Goal: Navigation & Orientation: Find specific page/section

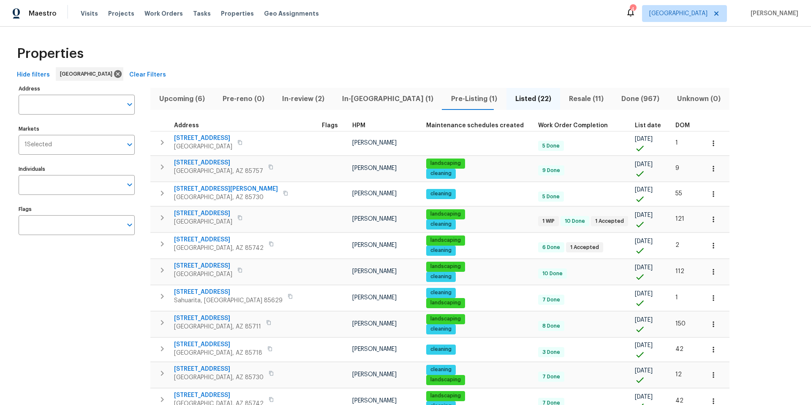
click at [344, 98] on span "In-reno (1)" at bounding box center [387, 99] width 99 height 12
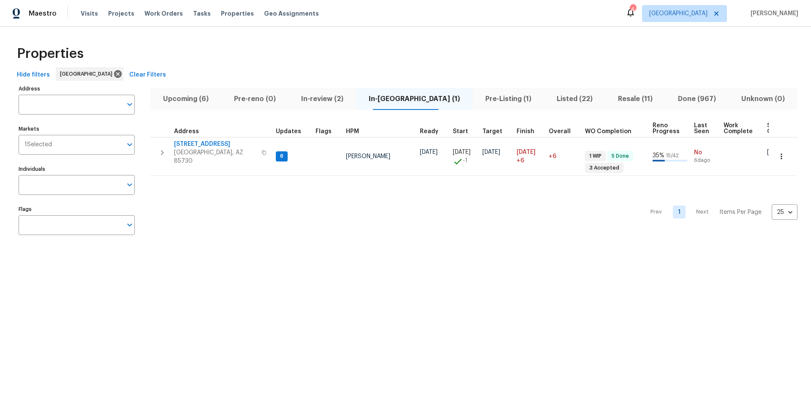
click at [196, 100] on span "Upcoming (6)" at bounding box center [185, 99] width 61 height 12
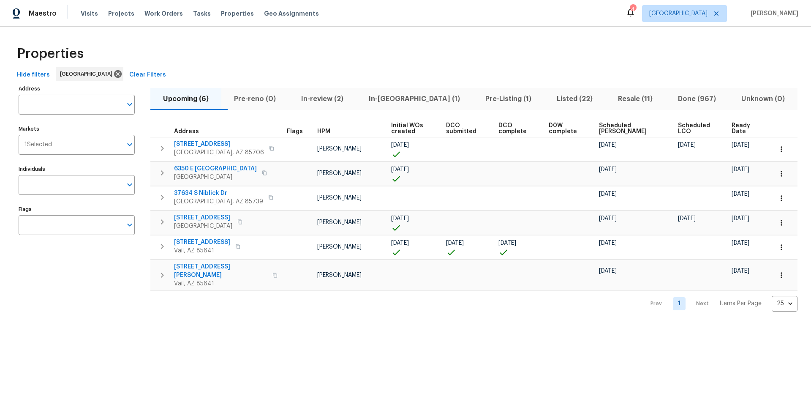
click at [365, 41] on div "Properties" at bounding box center [406, 53] width 784 height 27
click at [621, 98] on span "Resale (11)" at bounding box center [635, 99] width 50 height 12
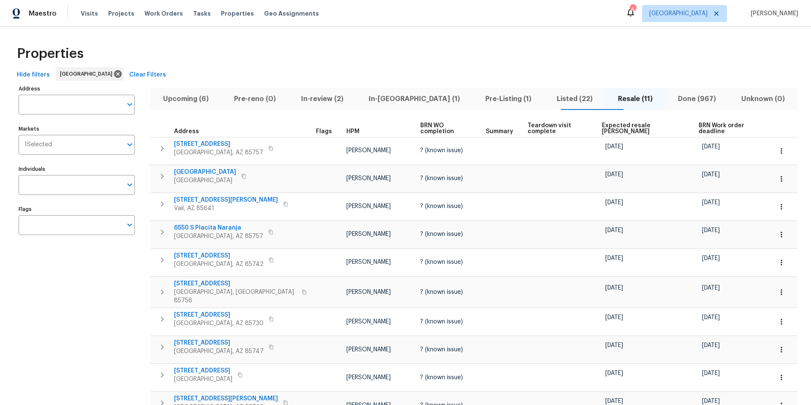
click at [603, 126] on span "Expected resale COE" at bounding box center [643, 128] width 82 height 12
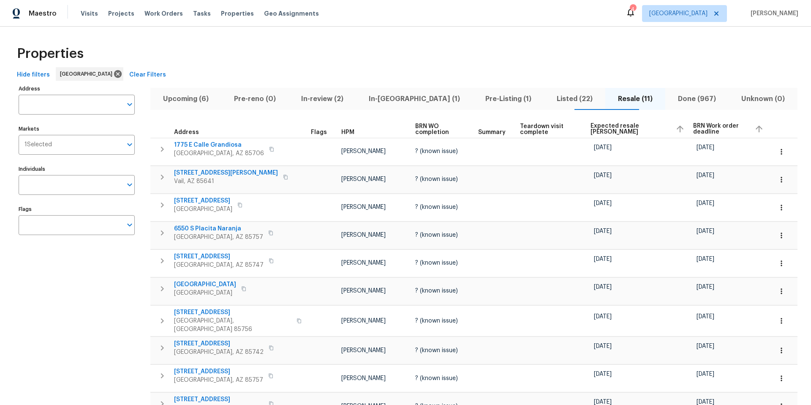
click at [576, 27] on div "Properties Hide filters Tucson Clear Filters Address Address Markets 1 Selected…" at bounding box center [405, 254] width 811 height 455
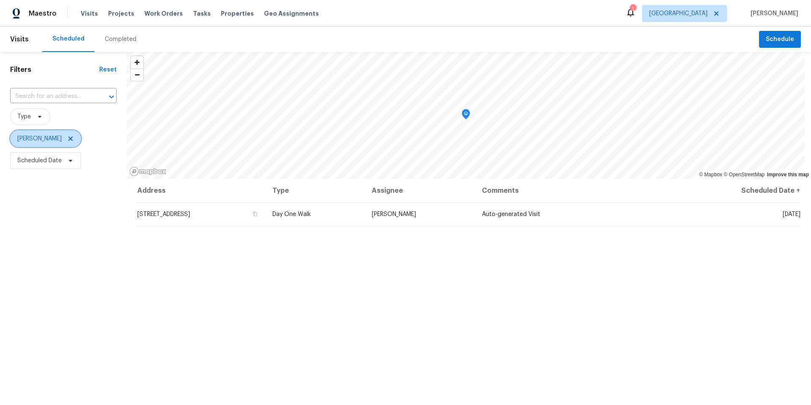
click at [67, 140] on icon at bounding box center [70, 138] width 7 height 7
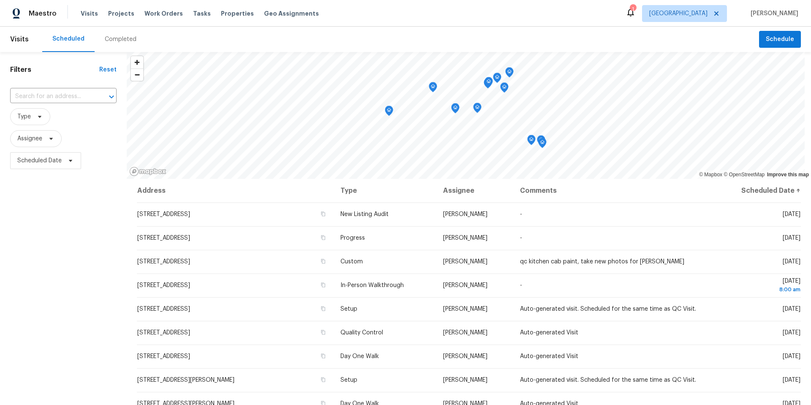
click at [115, 41] on div "Completed" at bounding box center [121, 39] width 32 height 8
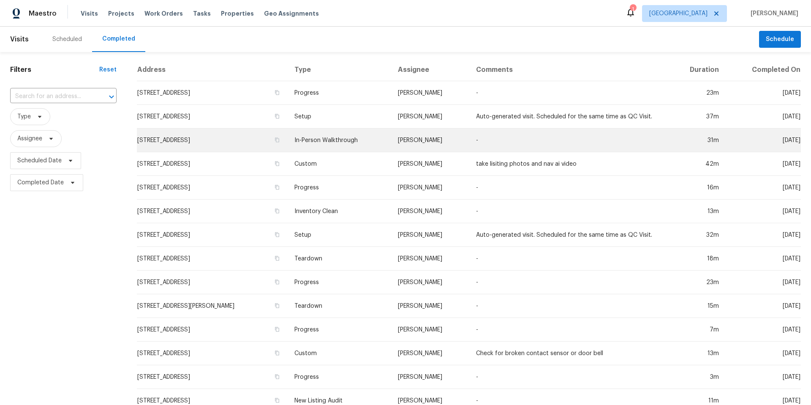
click at [363, 139] on td "In-Person Walkthrough" at bounding box center [339, 140] width 103 height 24
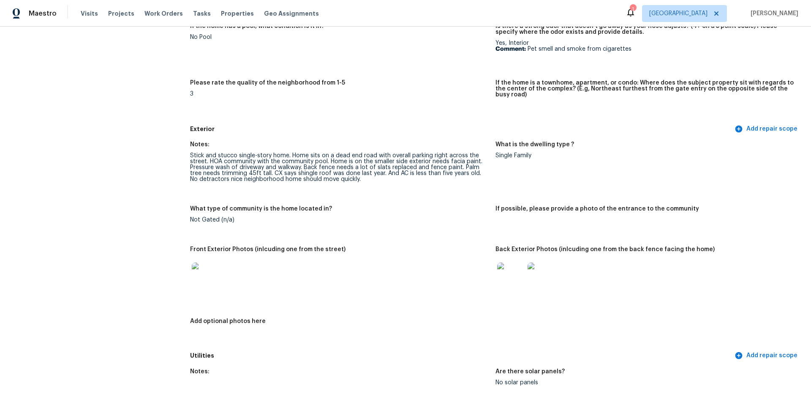
scroll to position [233, 0]
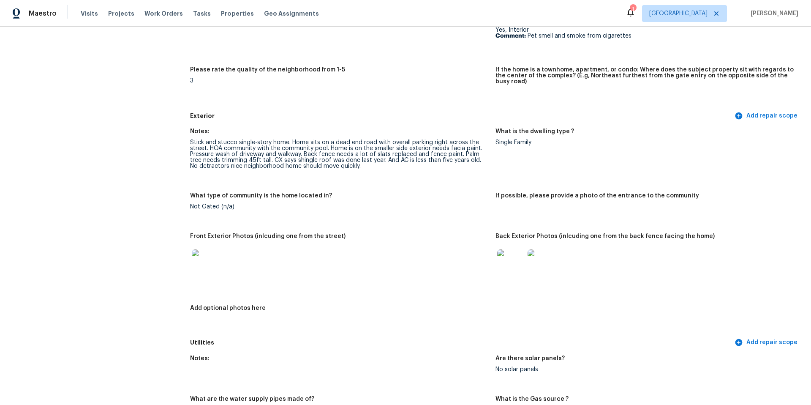
click at [203, 260] on img at bounding box center [205, 262] width 27 height 27
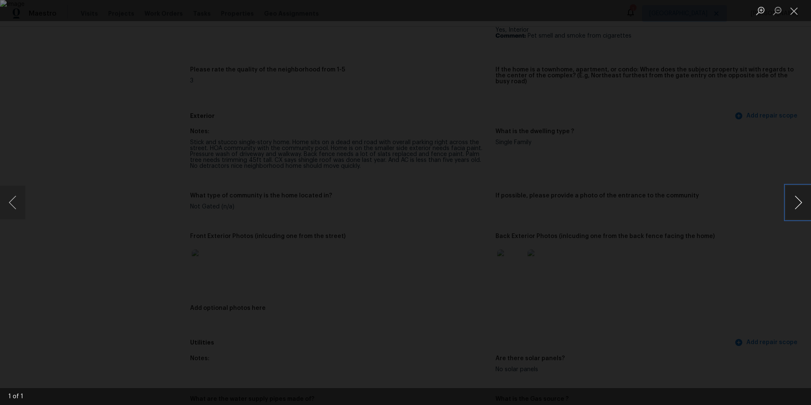
click at [799, 204] on button "Next image" at bounding box center [797, 202] width 25 height 34
click at [796, 15] on button "Close lightbox" at bounding box center [793, 10] width 17 height 15
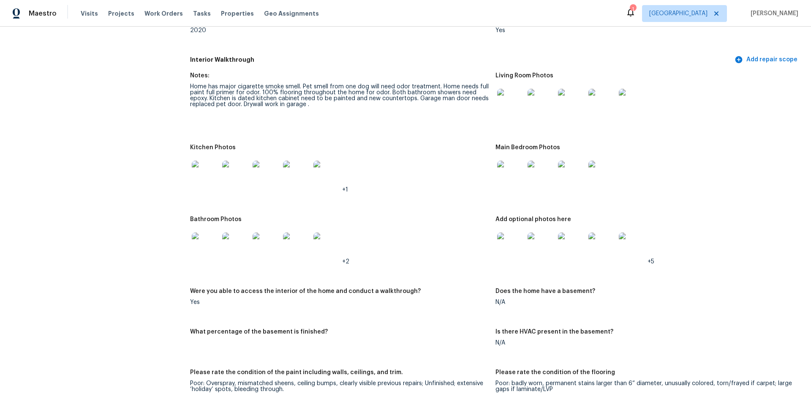
scroll to position [0, 0]
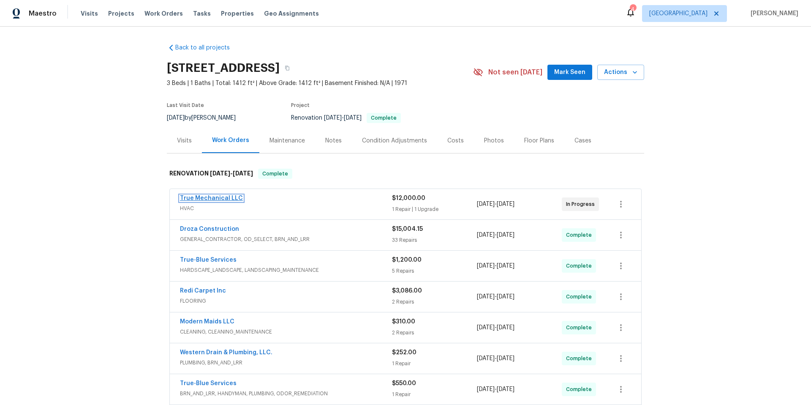
click at [221, 200] on link "True Mechanical LLC" at bounding box center [211, 198] width 63 height 6
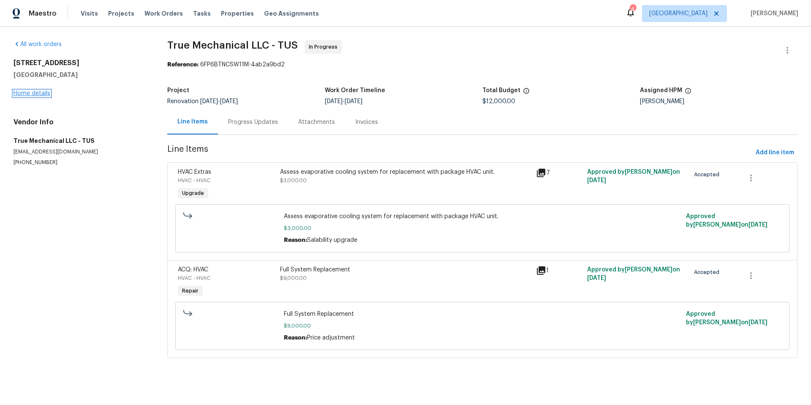
click at [44, 94] on link "Home details" at bounding box center [32, 93] width 37 height 6
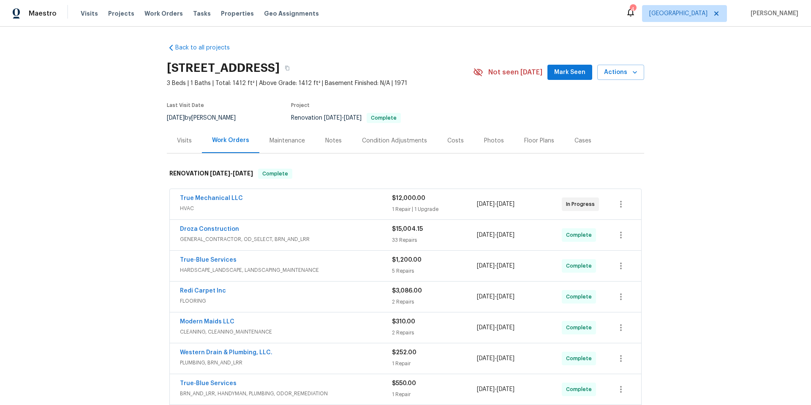
click at [486, 141] on div "Photos" at bounding box center [494, 140] width 20 height 8
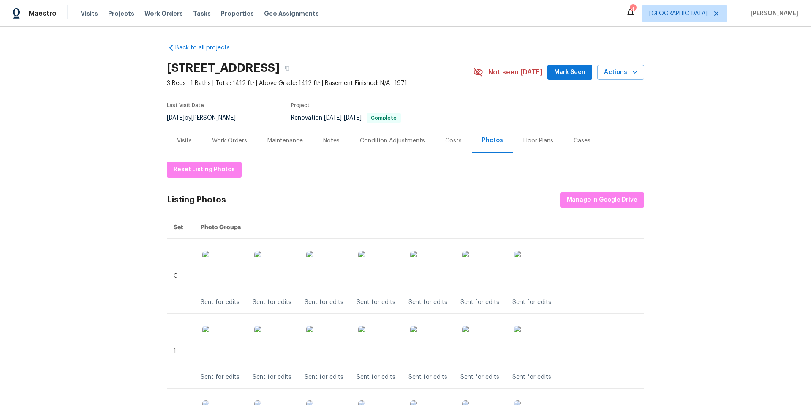
click at [223, 141] on div "Work Orders" at bounding box center [229, 140] width 35 height 8
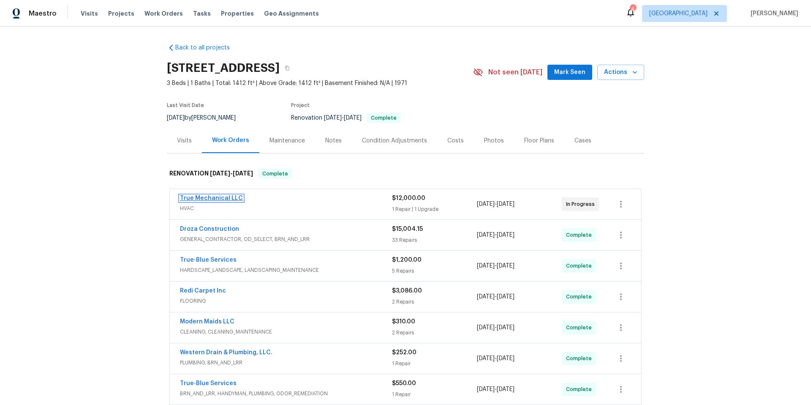
click at [217, 197] on link "True Mechanical LLC" at bounding box center [211, 198] width 63 height 6
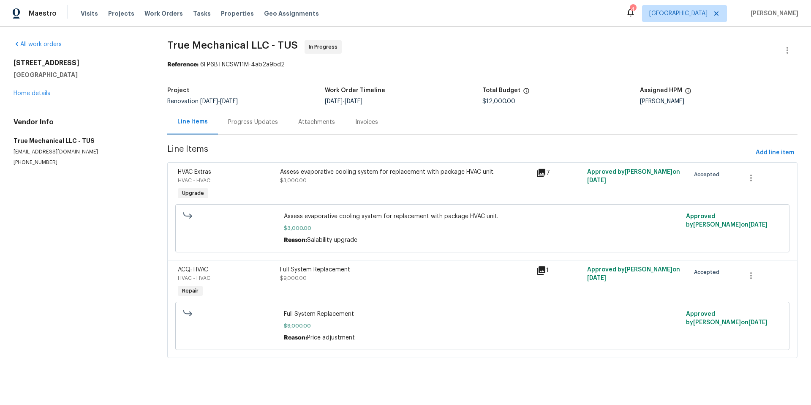
click at [257, 123] on div "Progress Updates" at bounding box center [253, 122] width 50 height 8
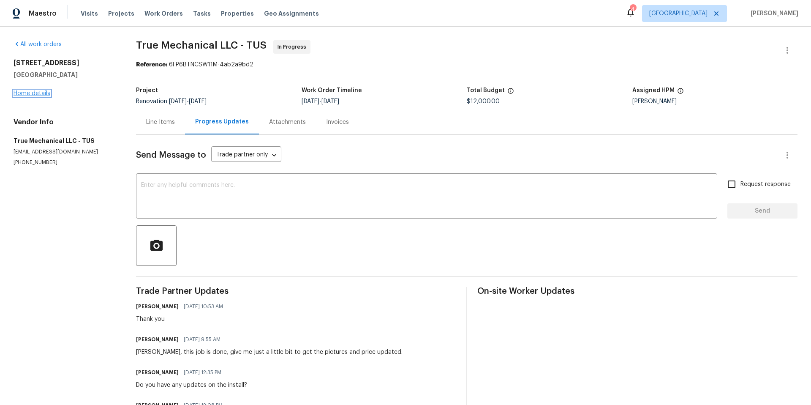
click at [23, 90] on link "Home details" at bounding box center [32, 93] width 37 height 6
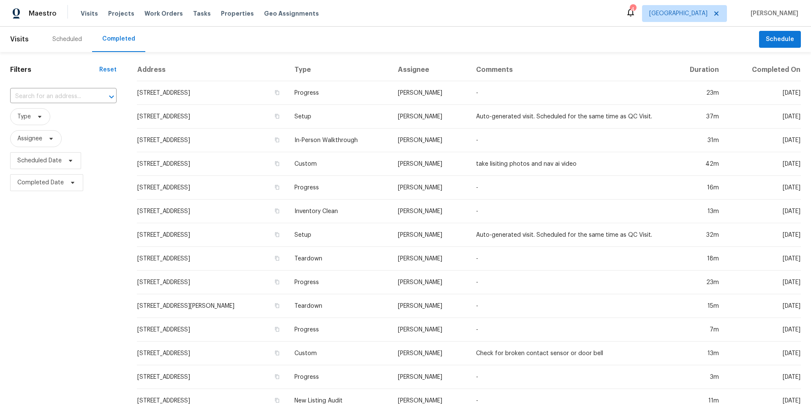
click at [57, 37] on div "Scheduled" at bounding box center [67, 39] width 30 height 8
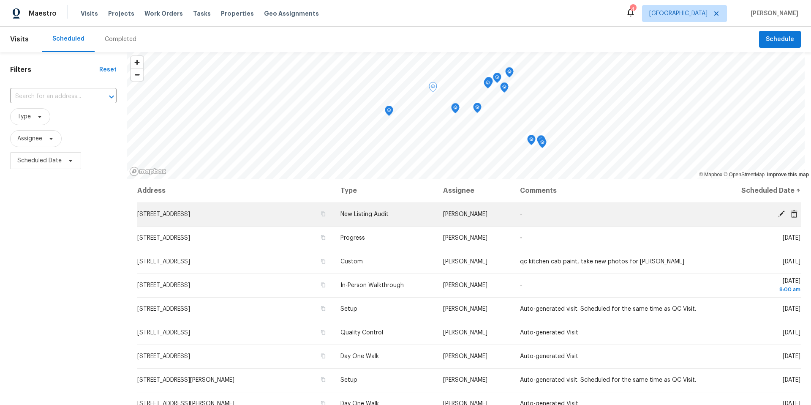
click at [399, 215] on td "New Listing Audit" at bounding box center [385, 214] width 102 height 24
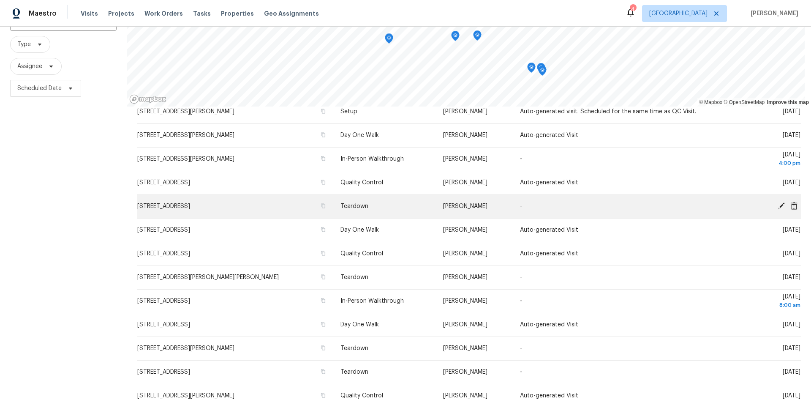
scroll to position [104, 0]
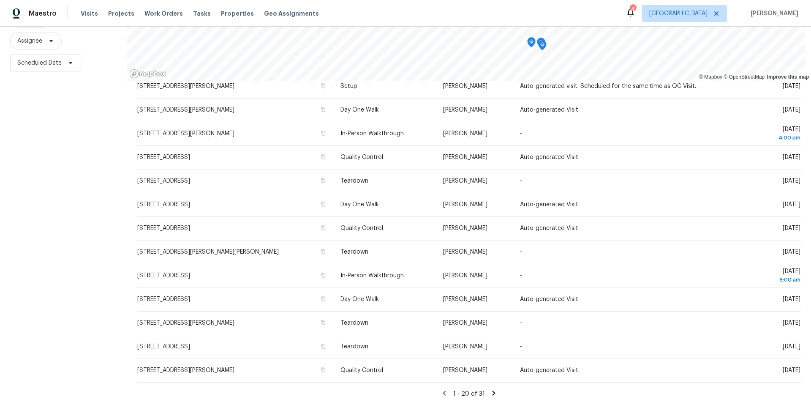
click at [490, 389] on icon at bounding box center [494, 393] width 8 height 8
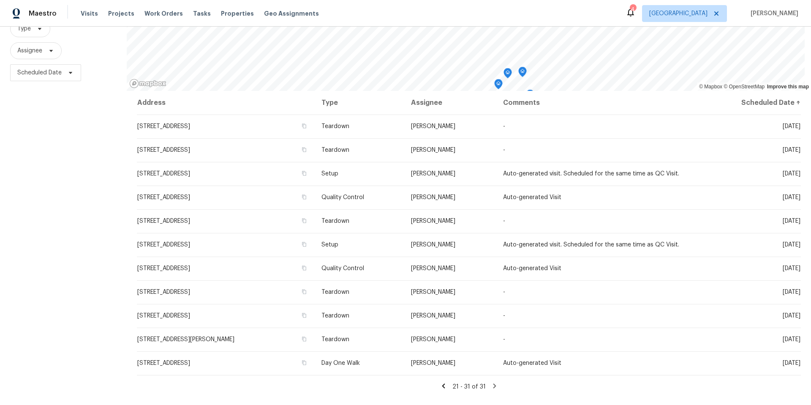
scroll to position [0, 0]
